Goal: Task Accomplishment & Management: Manage account settings

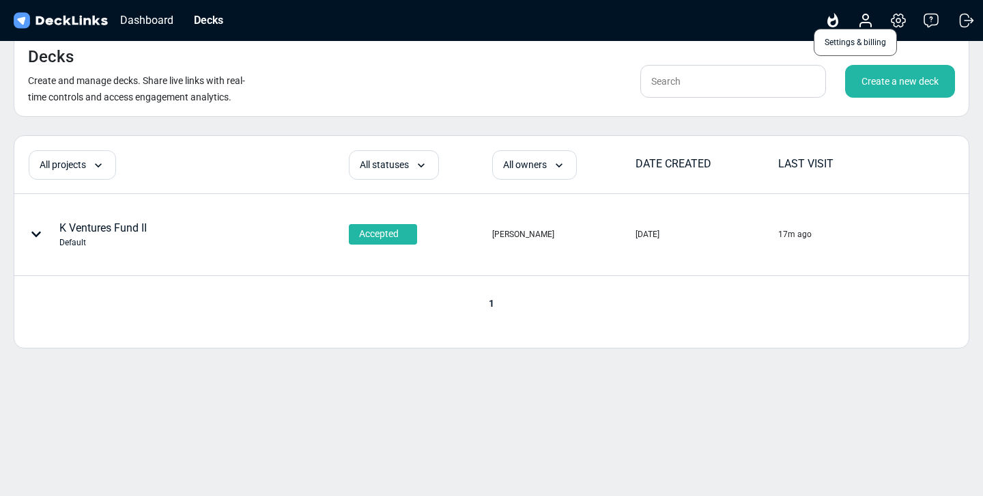
click at [891, 23] on icon at bounding box center [898, 20] width 16 height 16
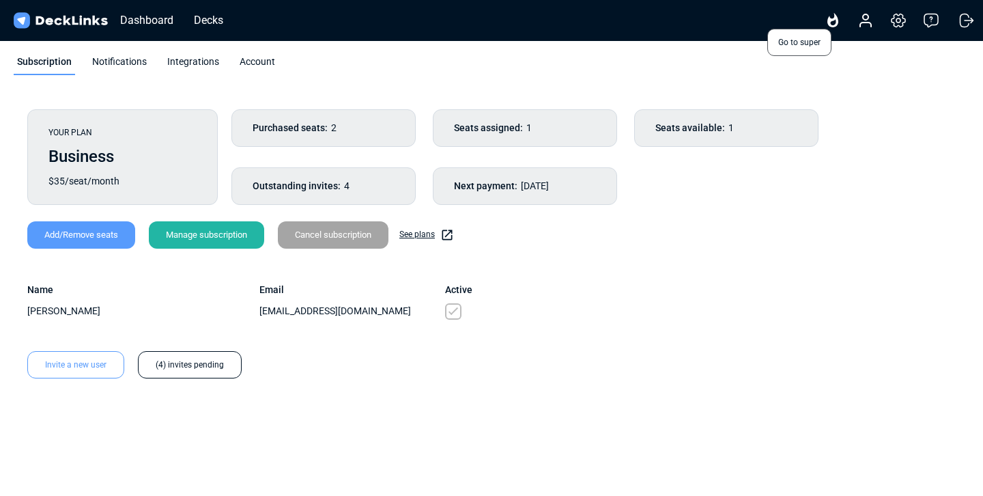
click at [829, 26] on icon at bounding box center [833, 20] width 16 height 16
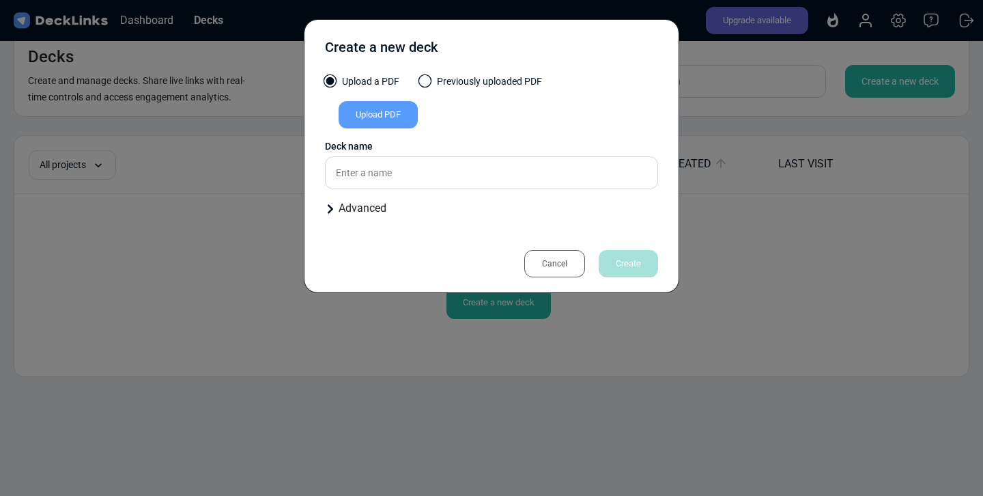
click at [549, 262] on div "Cancel" at bounding box center [554, 263] width 61 height 27
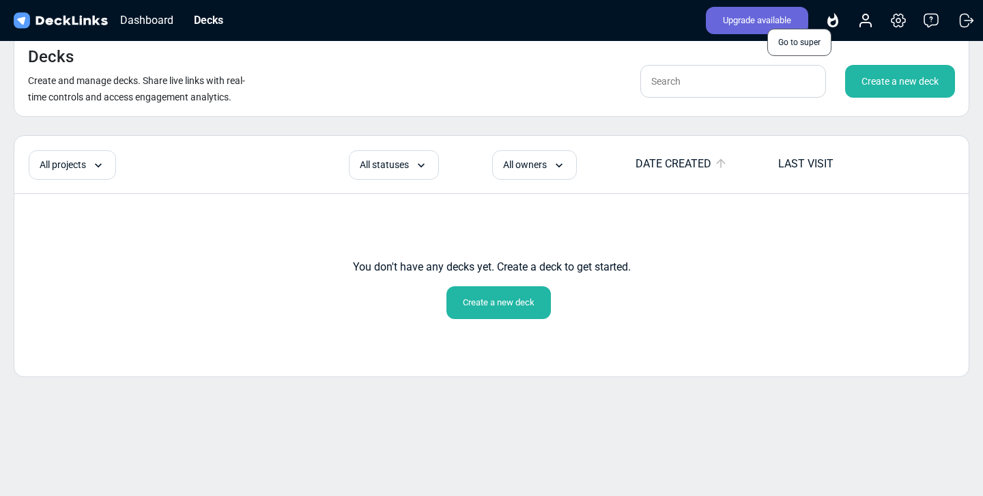
click at [835, 21] on icon at bounding box center [833, 20] width 16 height 16
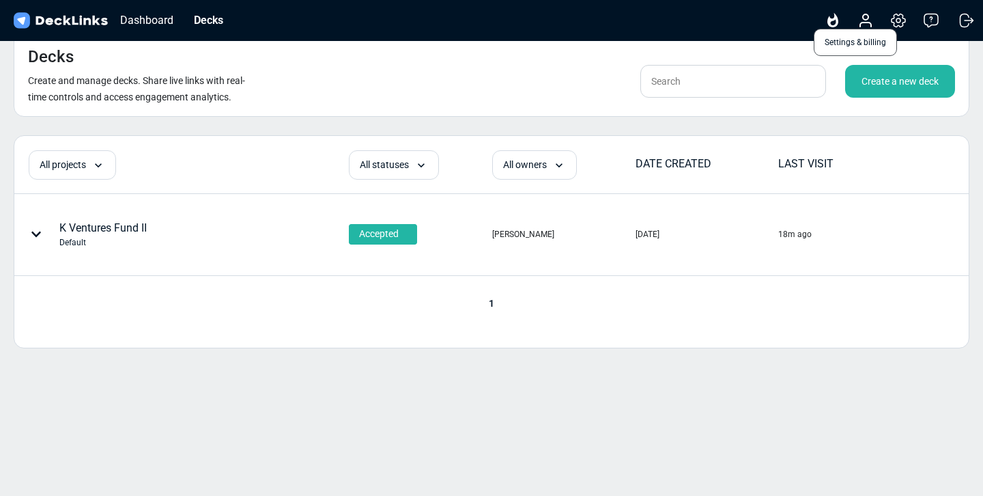
click at [894, 24] on icon at bounding box center [899, 20] width 14 height 13
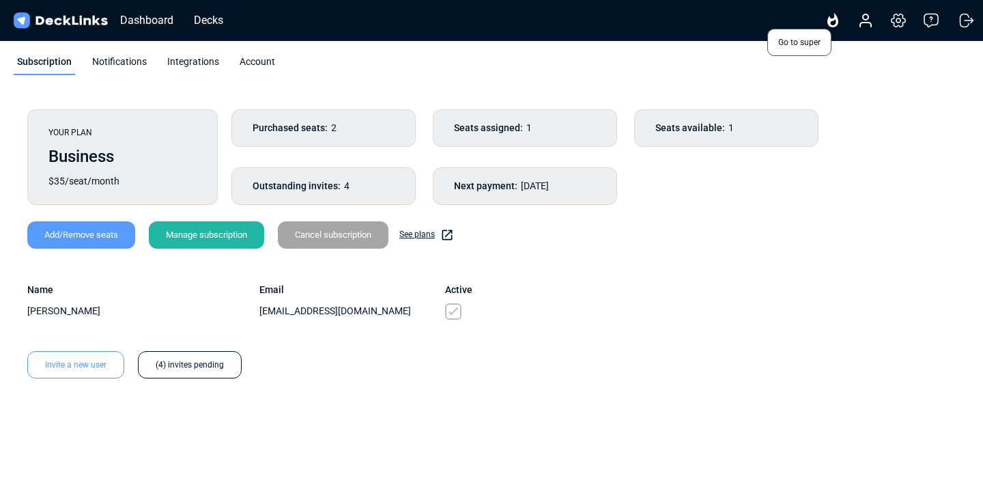
click at [836, 24] on icon at bounding box center [832, 20] width 11 height 14
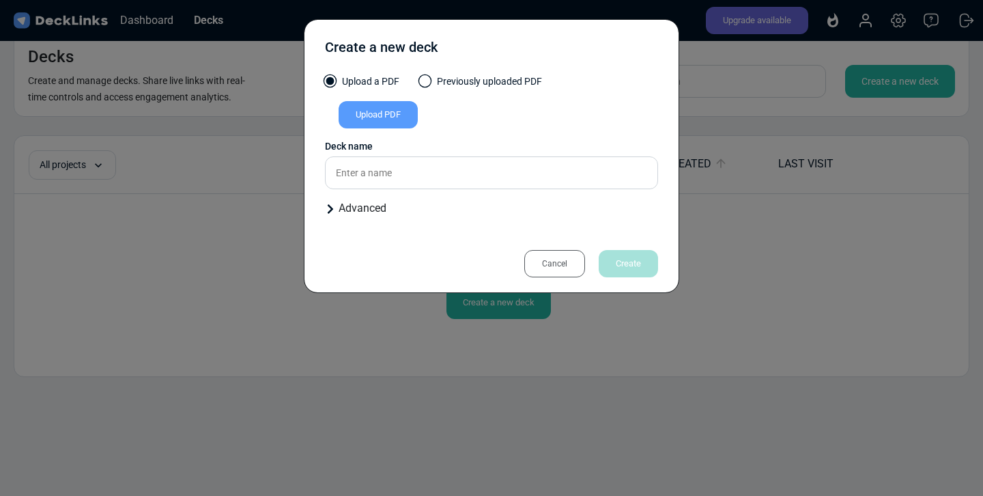
click at [824, 82] on div "Create a new deck Upload a PDF Previously uploaded PDF Upload PDF Uploaded by A…" at bounding box center [491, 248] width 983 height 496
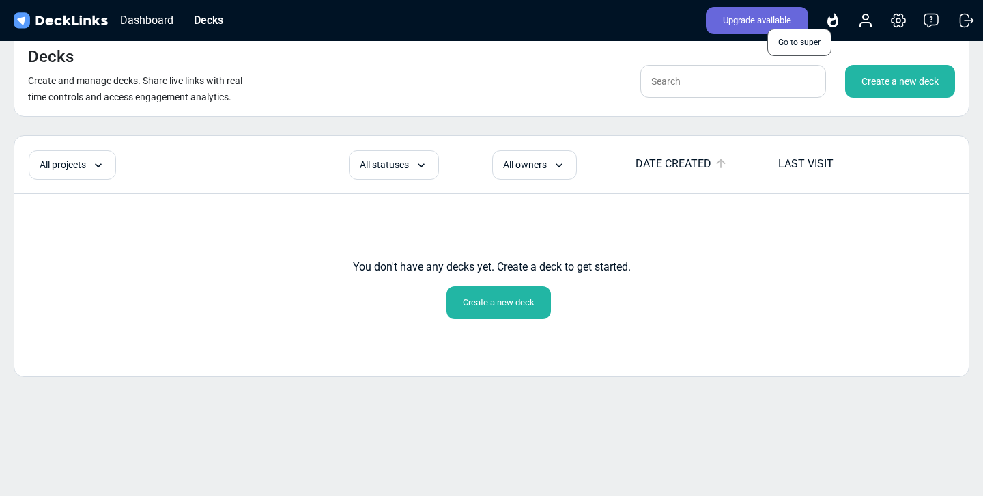
click at [827, 25] on icon at bounding box center [833, 20] width 16 height 16
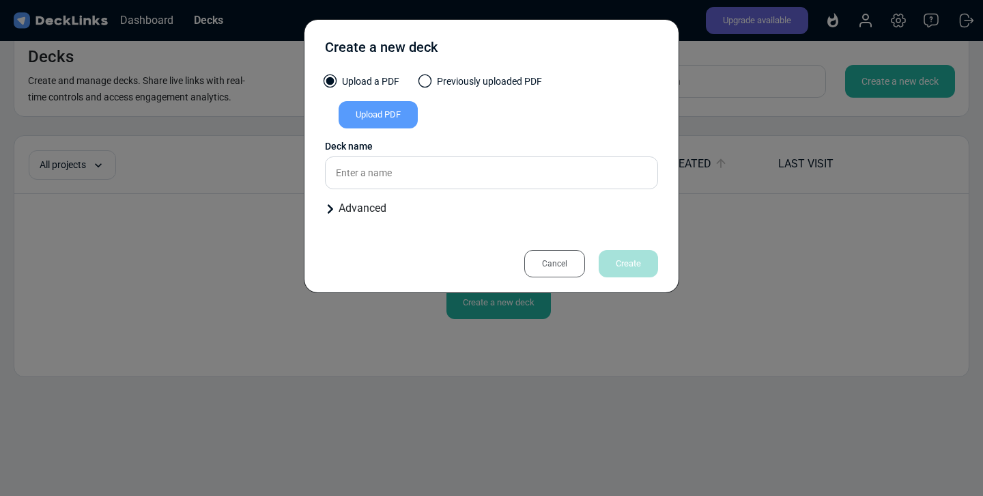
click at [565, 271] on div "Cancel" at bounding box center [554, 263] width 61 height 27
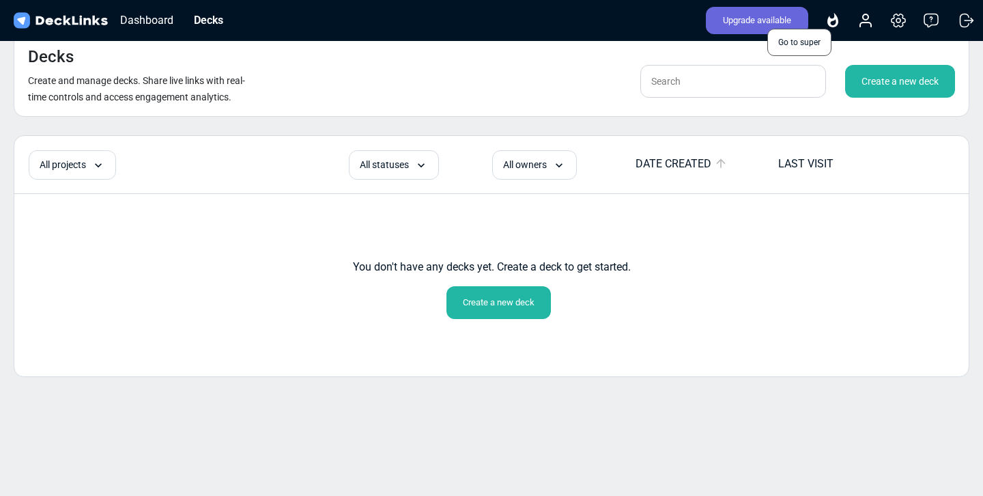
click at [830, 24] on icon at bounding box center [832, 20] width 11 height 14
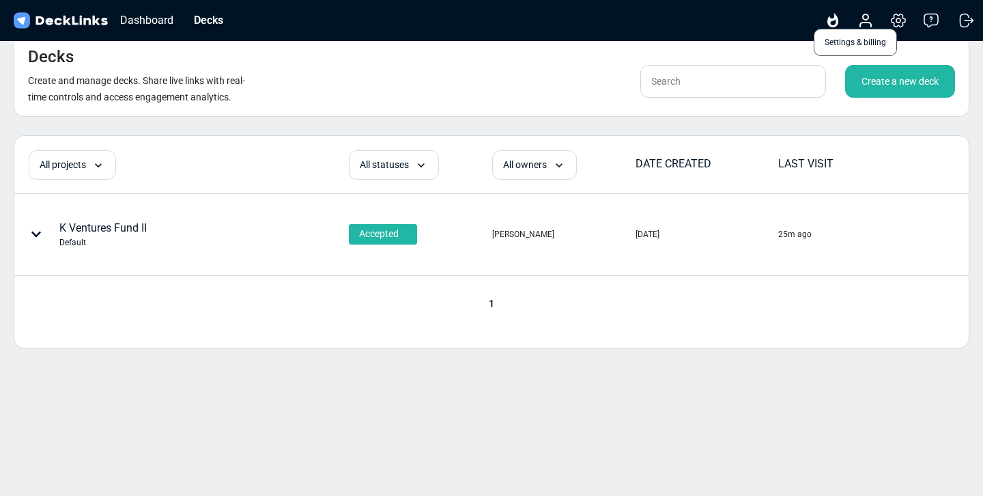
click at [896, 18] on icon at bounding box center [898, 20] width 16 height 16
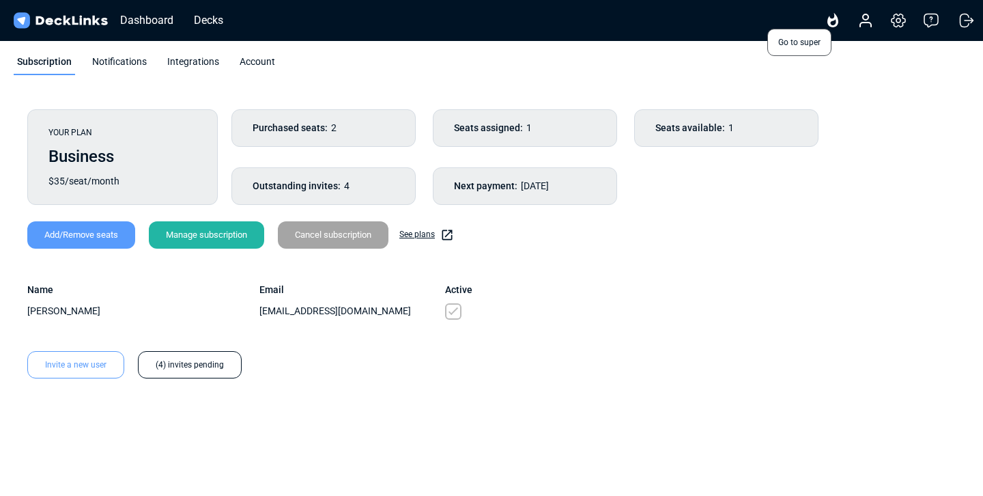
click at [835, 19] on icon at bounding box center [832, 20] width 11 height 14
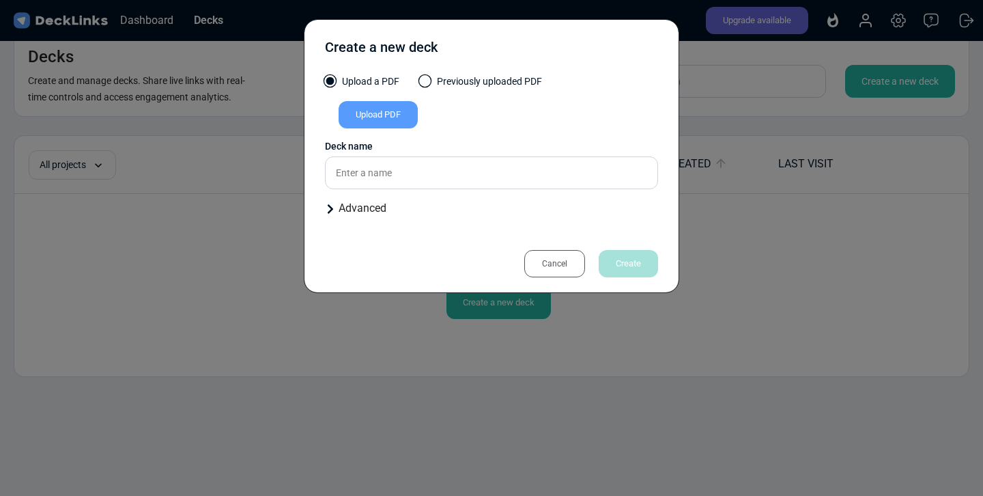
click at [553, 265] on div "Cancel" at bounding box center [554, 263] width 61 height 27
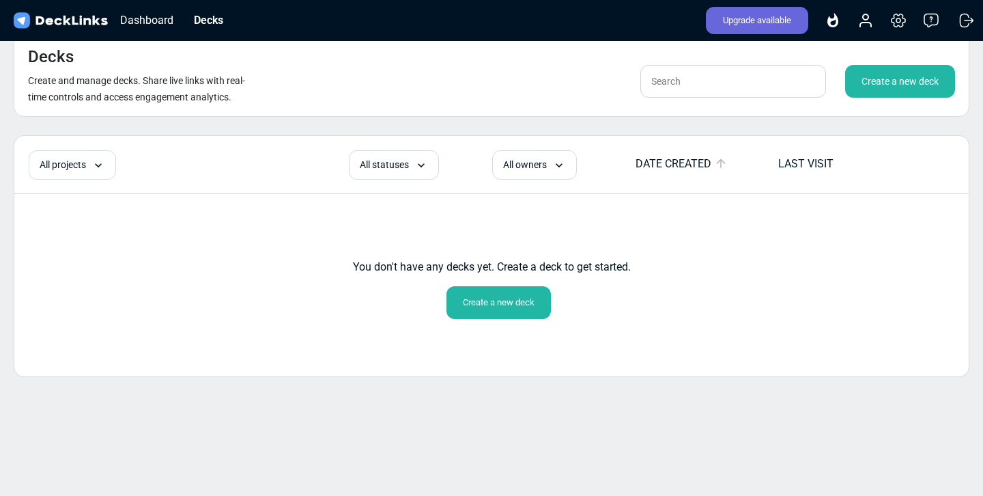
click at [907, 26] on div "Upgrade available Go to super Account Settings & billing Help Logout" at bounding box center [834, 20] width 285 height 30
click at [900, 24] on icon at bounding box center [898, 20] width 16 height 16
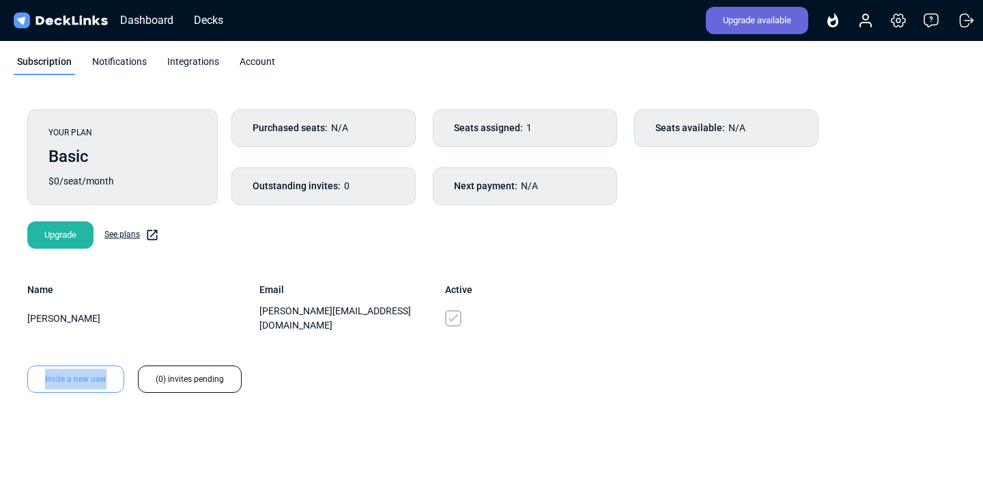
drag, startPoint x: 22, startPoint y: 365, endPoint x: 111, endPoint y: 365, distance: 89.4
click at [111, 365] on div "Invite a new user (0) invites pending" at bounding box center [128, 378] width 228 height 27
copy div "Invite a new user"
click at [727, 173] on div "Purchased seats: N/A Seats assigned: 1 Seats available: N/A Outstanding invites…" at bounding box center [586, 157] width 711 height 96
drag, startPoint x: 16, startPoint y: 365, endPoint x: 106, endPoint y: 365, distance: 90.1
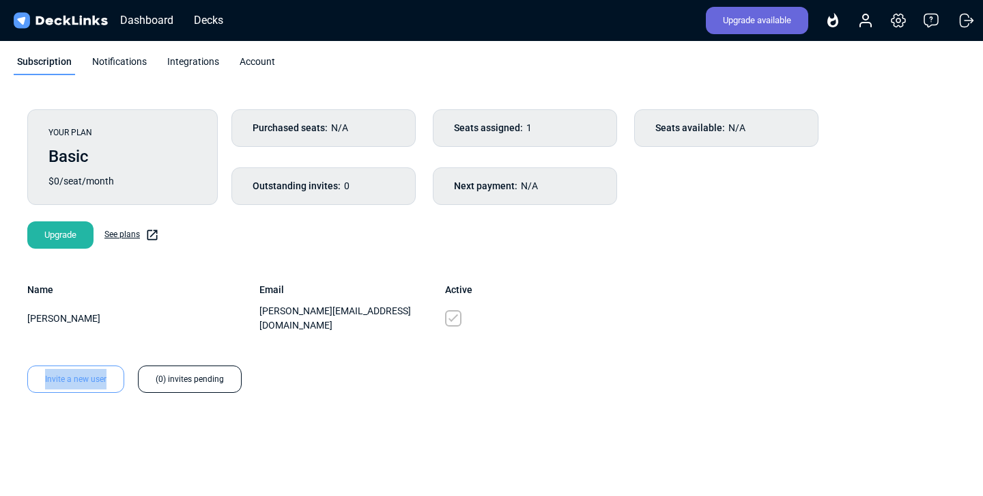
click at [106, 365] on div "Invite a new user (0) invites pending" at bounding box center [128, 378] width 228 height 27
copy div "Invite a new user"
click at [836, 20] on icon at bounding box center [832, 20] width 11 height 14
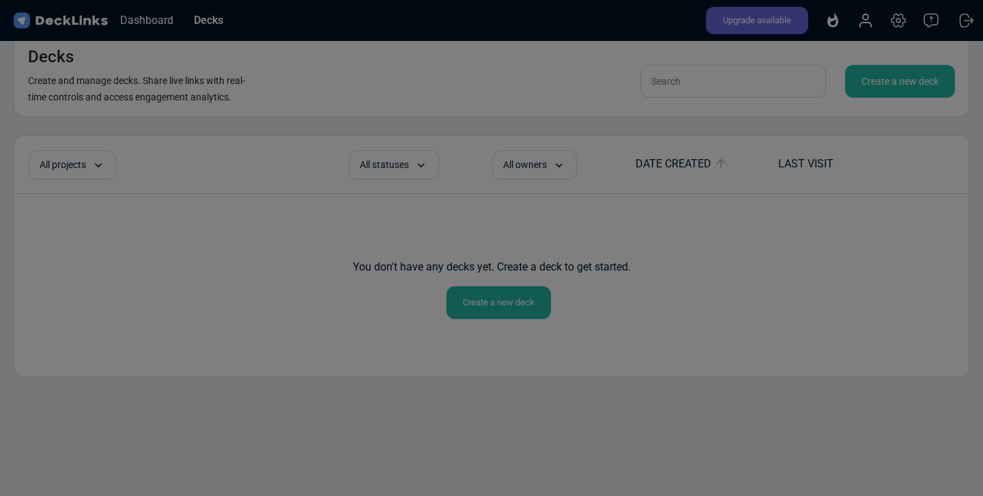
click at [900, 20] on div "Create a new deck Upload a PDF Previously uploaded PDF Upload PDF Uploaded by A…" at bounding box center [491, 248] width 983 height 496
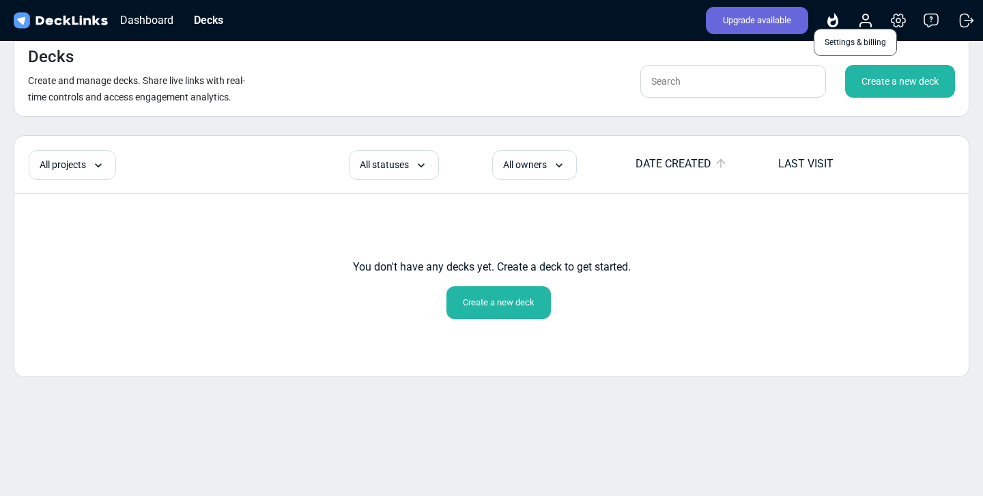
click at [905, 23] on icon at bounding box center [898, 20] width 16 height 16
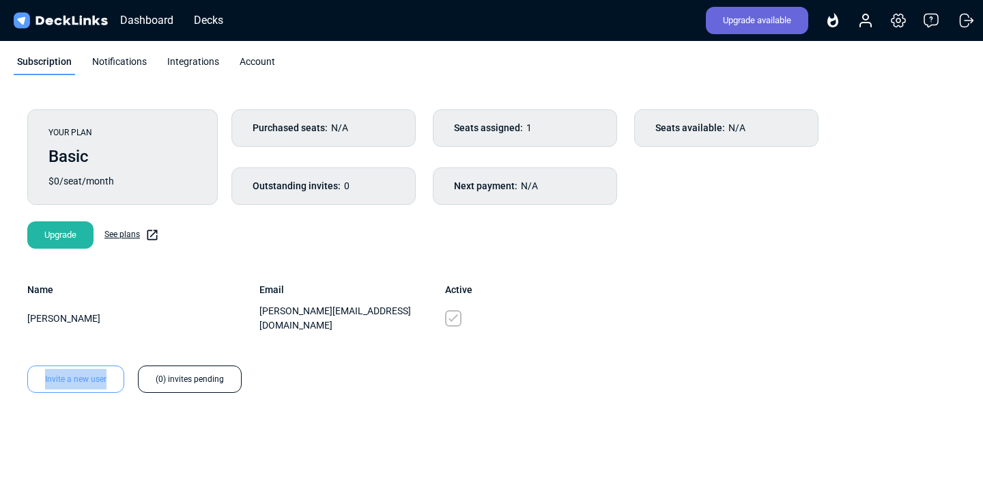
drag, startPoint x: 19, startPoint y: 365, endPoint x: 109, endPoint y: 365, distance: 90.1
click at [109, 365] on div "Invite a new user (0) invites pending" at bounding box center [128, 378] width 228 height 27
copy div "Invite a new user"
click at [834, 16] on icon at bounding box center [833, 20] width 16 height 16
